Goal: Transaction & Acquisition: Purchase product/service

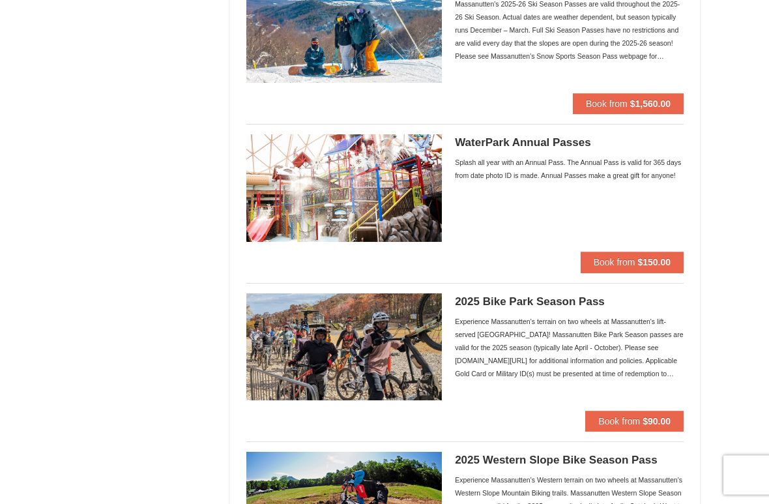
scroll to position [968, 0]
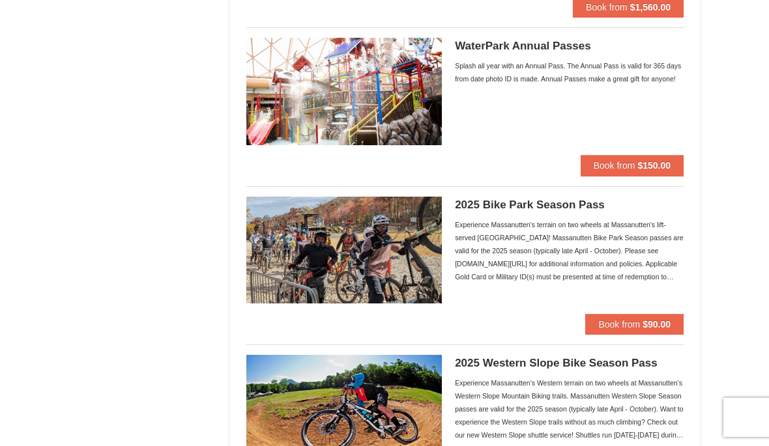
scroll to position [1054, 0]
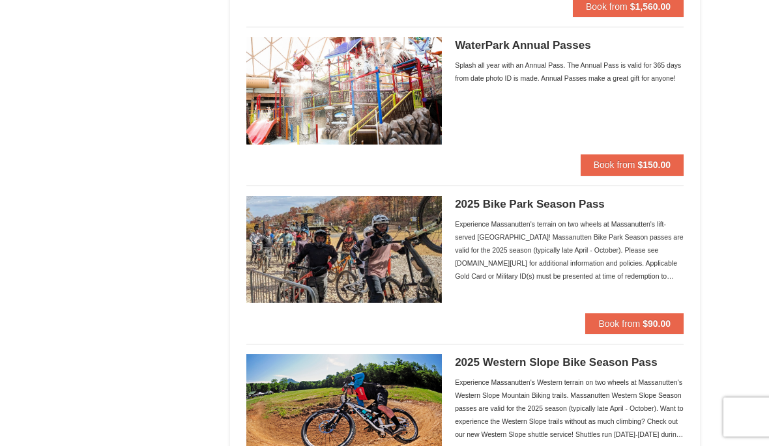
click at [644, 166] on strong "$150.00" at bounding box center [653, 165] width 33 height 10
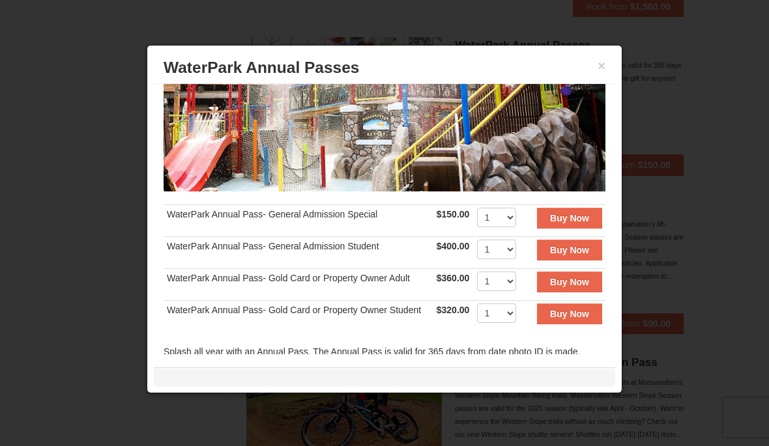
scroll to position [144, 0]
click at [569, 213] on strong "Buy Now" at bounding box center [569, 218] width 39 height 10
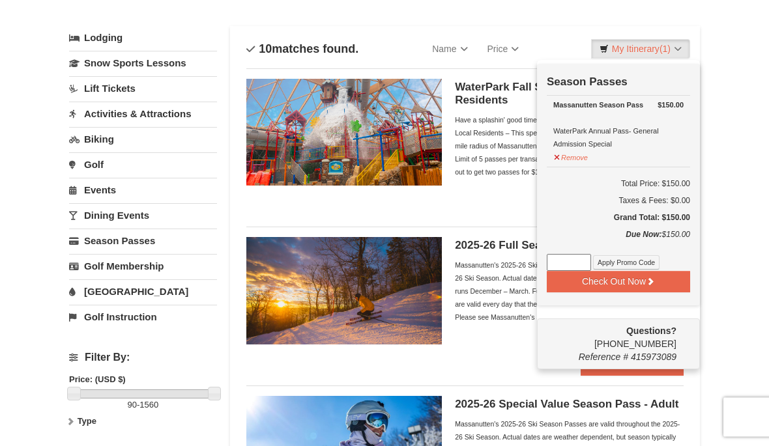
scroll to position [62, 0]
click at [679, 53] on link "My Itinerary (1)" at bounding box center [640, 49] width 99 height 20
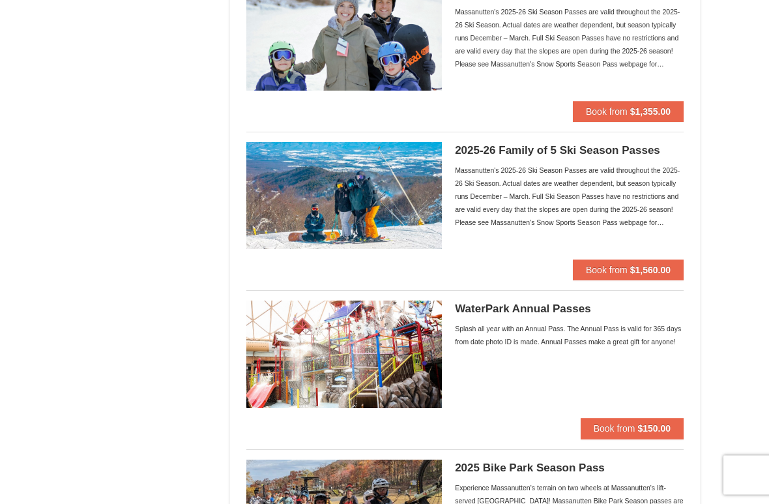
scroll to position [791, 0]
click at [652, 423] on strong "$150.00" at bounding box center [653, 428] width 33 height 10
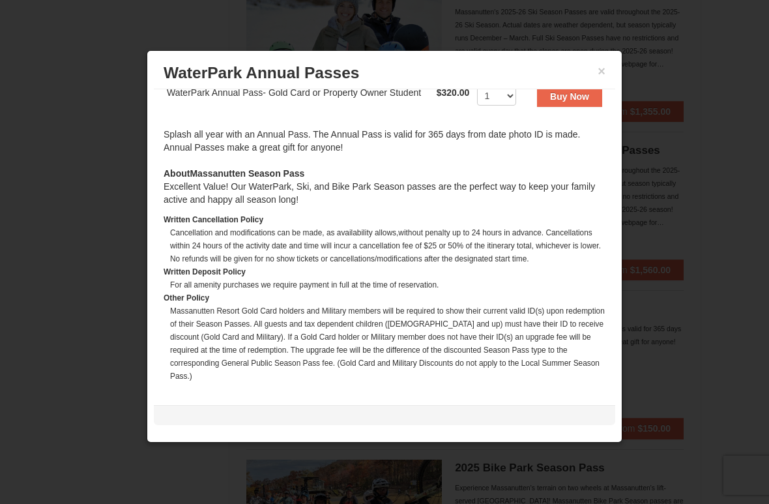
scroll to position [367, 0]
click at [603, 66] on button "×" at bounding box center [601, 70] width 8 height 13
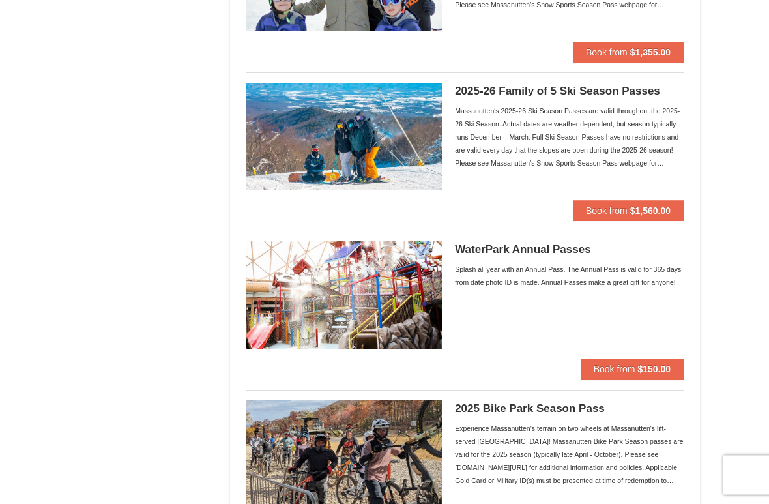
scroll to position [851, 0]
click at [635, 369] on button "Book from $150.00" at bounding box center [631, 368] width 103 height 21
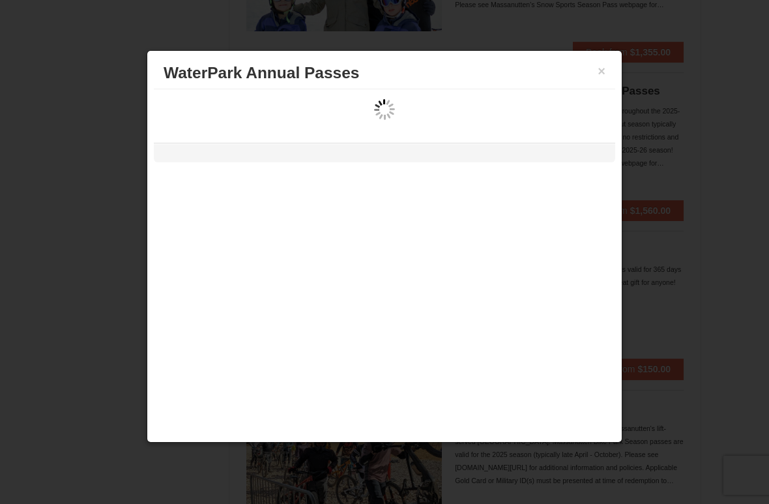
scroll to position [0, 0]
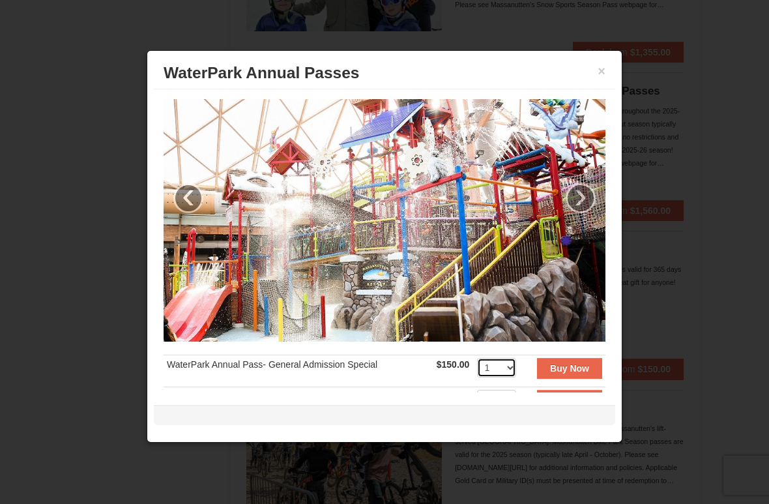
click at [510, 366] on select "1 2 3 4 5 6 7 8 9 10 11 12 13 14 15 16 17 18 19 20 21 22 23 24 25 26 27 28 29 3…" at bounding box center [496, 368] width 39 height 20
select select "8"
click at [576, 363] on strong "Buy Now" at bounding box center [569, 368] width 39 height 10
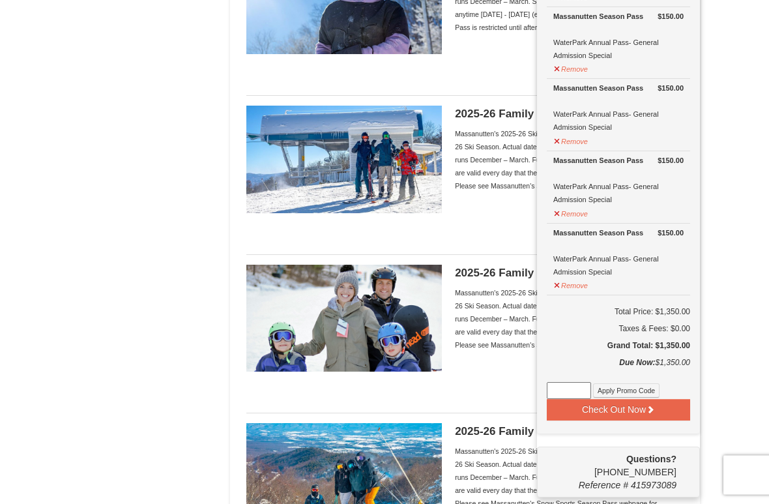
scroll to position [511, 0]
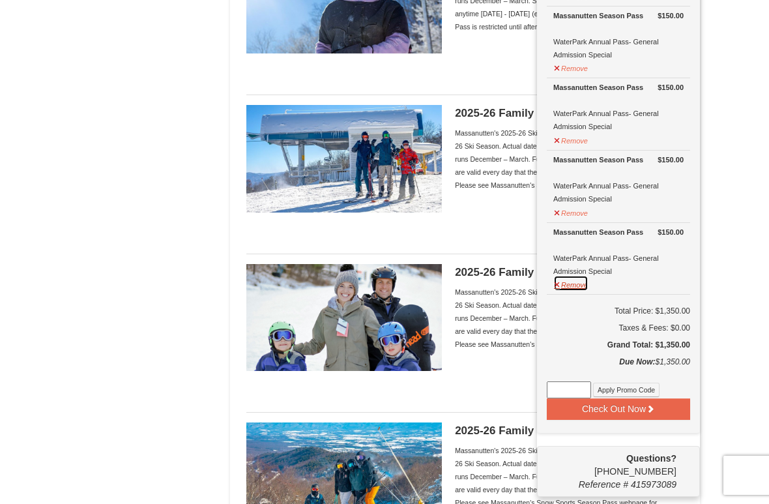
click at [560, 284] on button "Remove" at bounding box center [570, 283] width 35 height 16
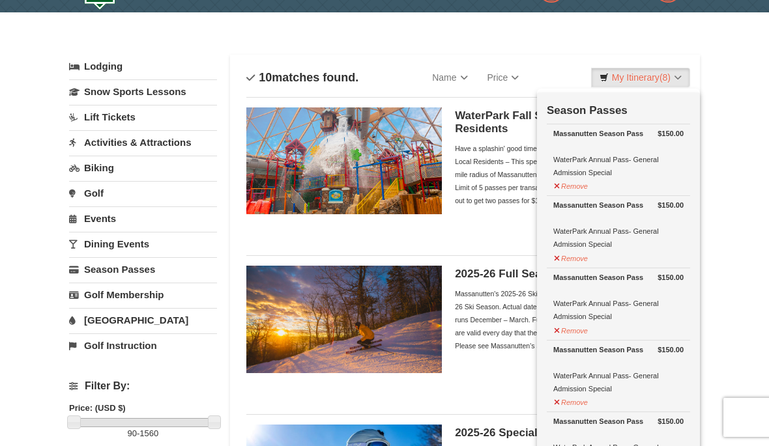
scroll to position [0, 0]
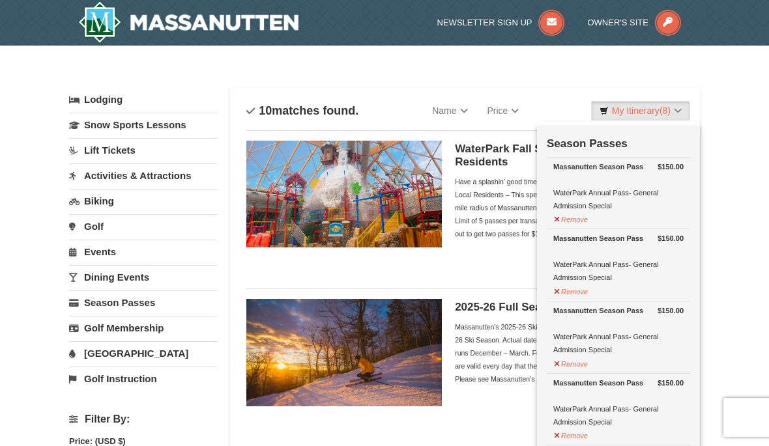
click at [506, 203] on div "Have a splashin' good time all fall at Massanutten WaterPark! Exclusive for Loc…" at bounding box center [569, 207] width 229 height 65
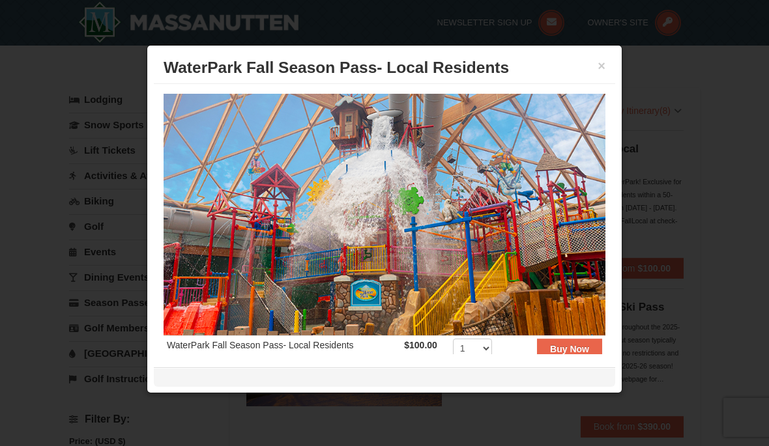
click at [601, 60] on button "×" at bounding box center [601, 65] width 8 height 13
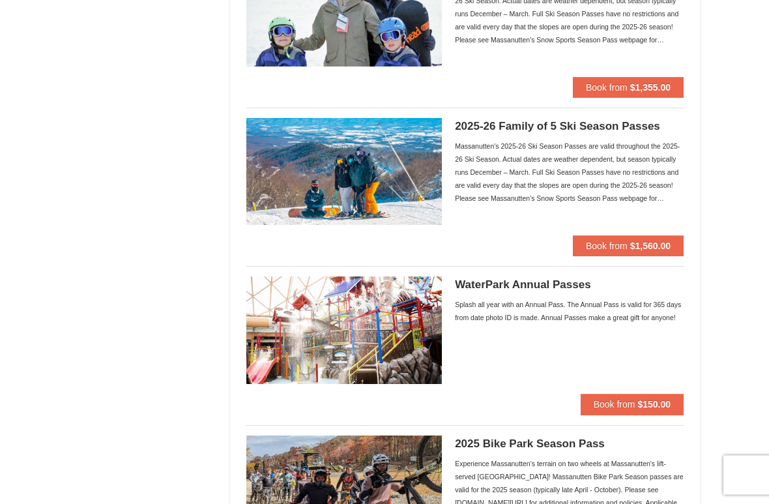
scroll to position [816, 0]
click at [2, 111] on div "× Categories Filter My Itinerary (8) Check Out Now Season Passes $150.00 Massan…" at bounding box center [384, 83] width 769 height 1706
click at [525, 285] on h5 "WaterPark Annual Passes" at bounding box center [569, 284] width 229 height 13
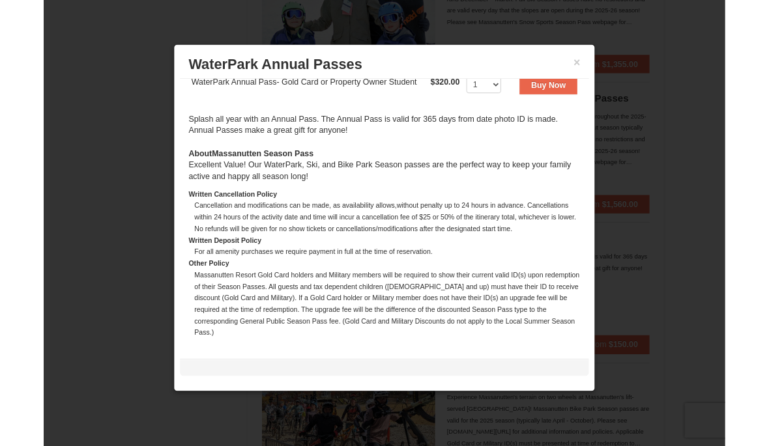
scroll to position [828, 0]
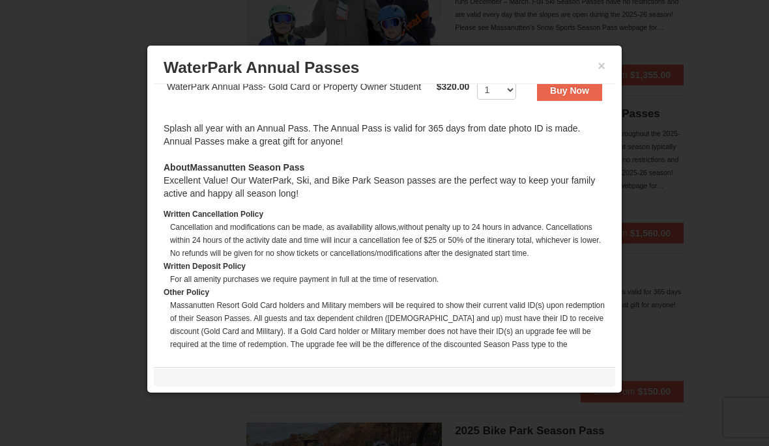
click at [18, 1] on div at bounding box center [384, 223] width 769 height 446
